Goal: Information Seeking & Learning: Learn about a topic

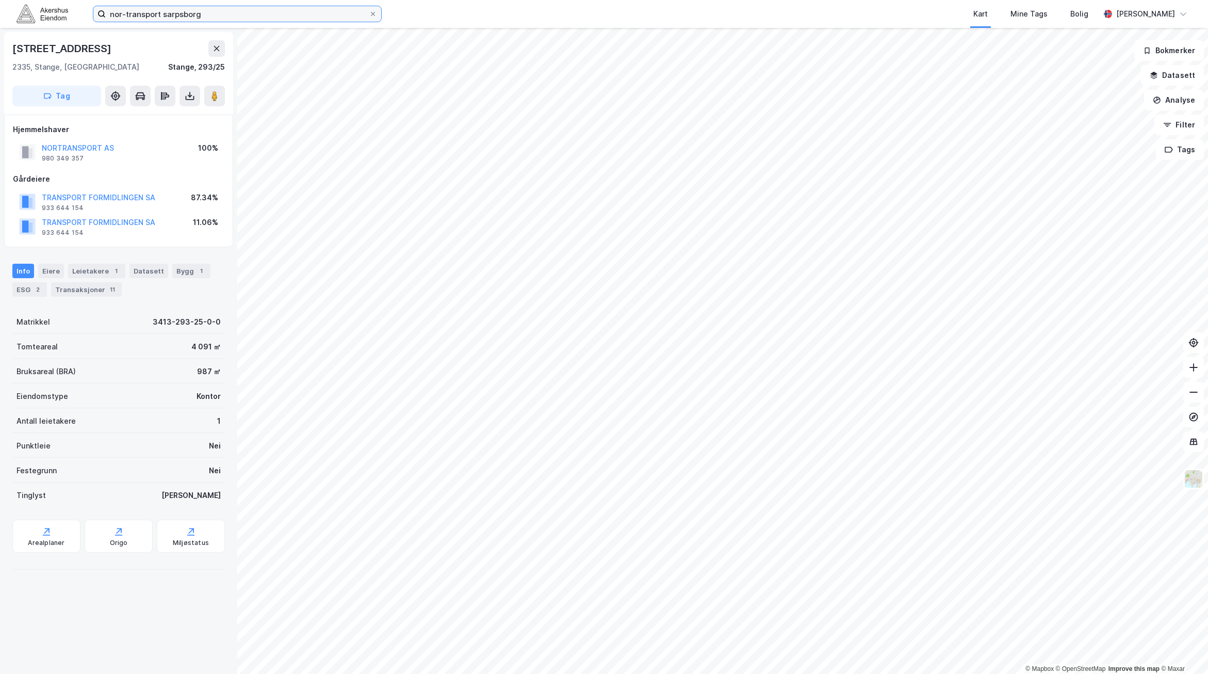
click at [152, 15] on input "nor-transport sarpsborg" at bounding box center [237, 13] width 263 height 15
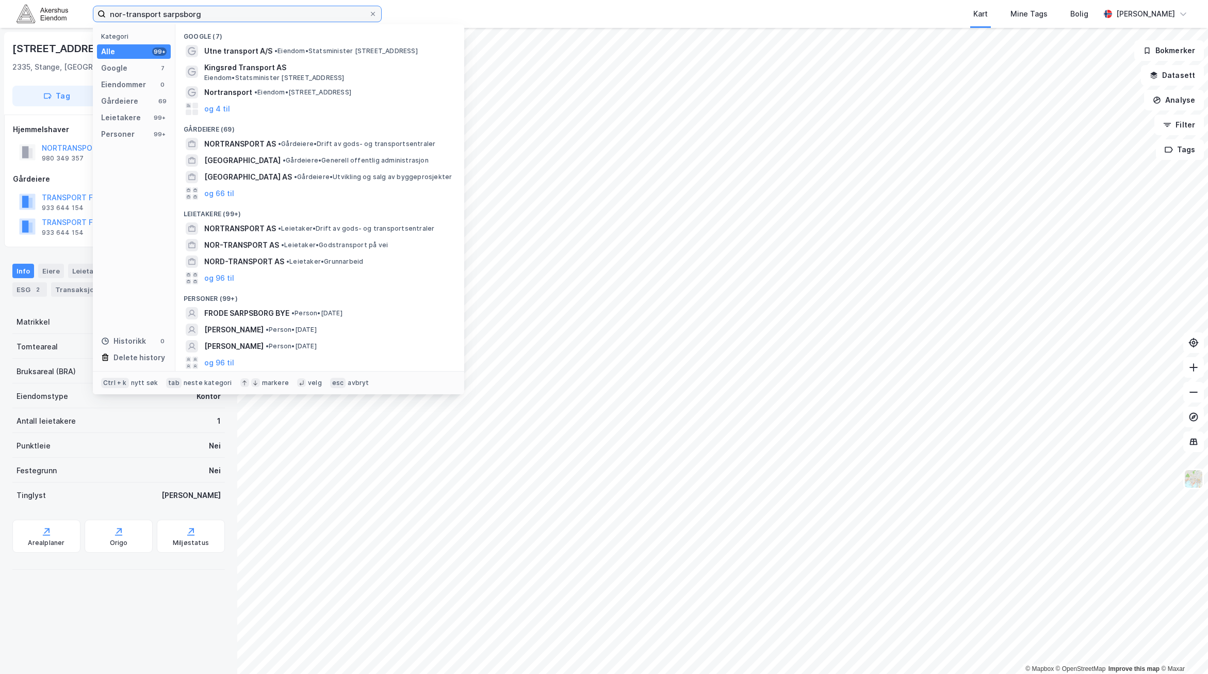
click at [152, 15] on input "nor-transport sarpsborg" at bounding box center [237, 13] width 263 height 15
type input "[GEOGRAPHIC_DATA]"
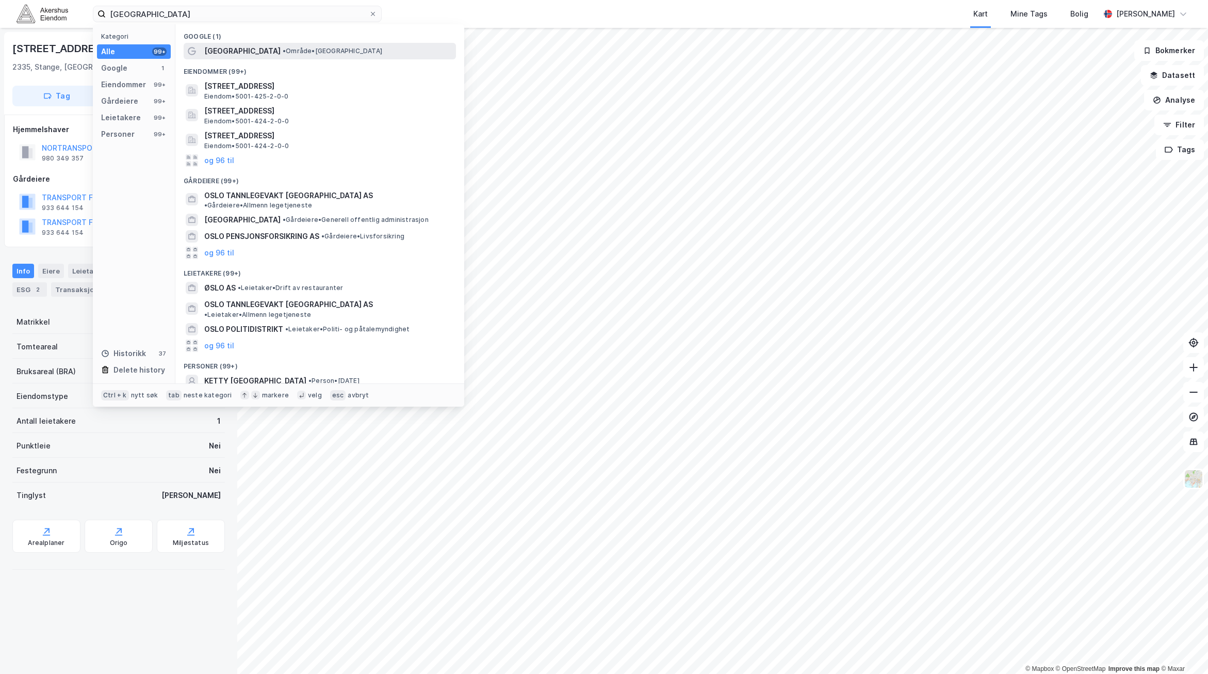
click at [228, 57] on div "[GEOGRAPHIC_DATA] • Område • [GEOGRAPHIC_DATA]" at bounding box center [329, 51] width 250 height 12
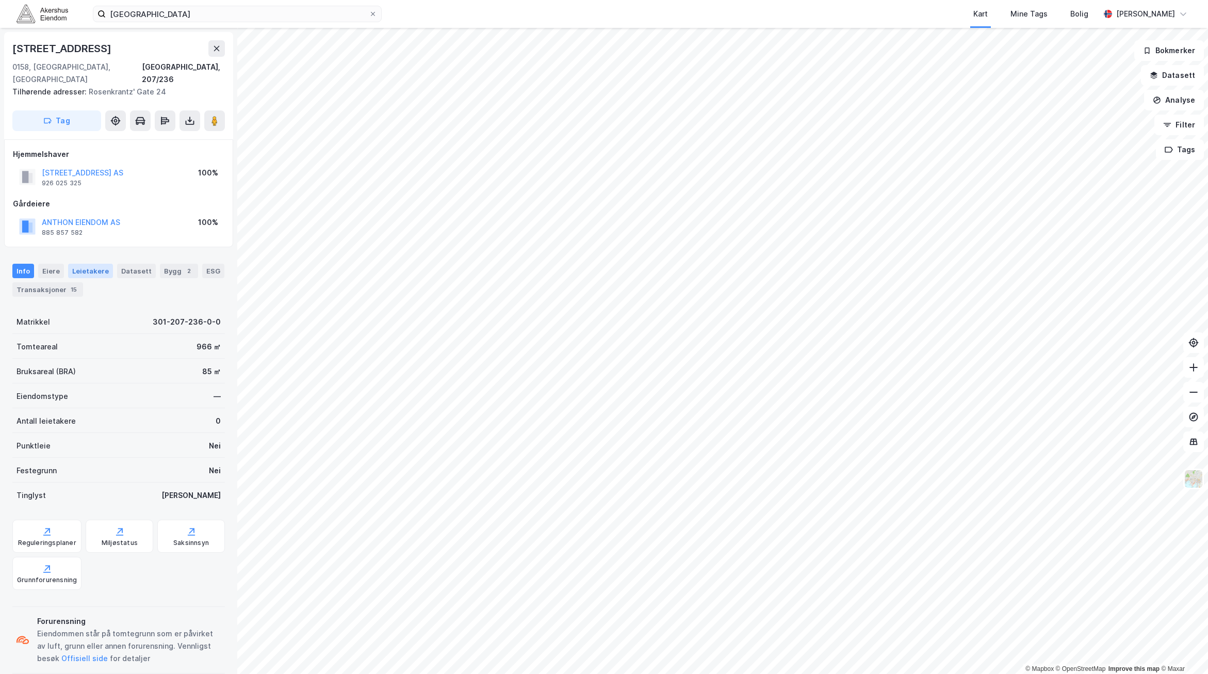
click at [103, 264] on div "Leietakere" at bounding box center [90, 271] width 45 height 14
